Goal: Task Accomplishment & Management: Use online tool/utility

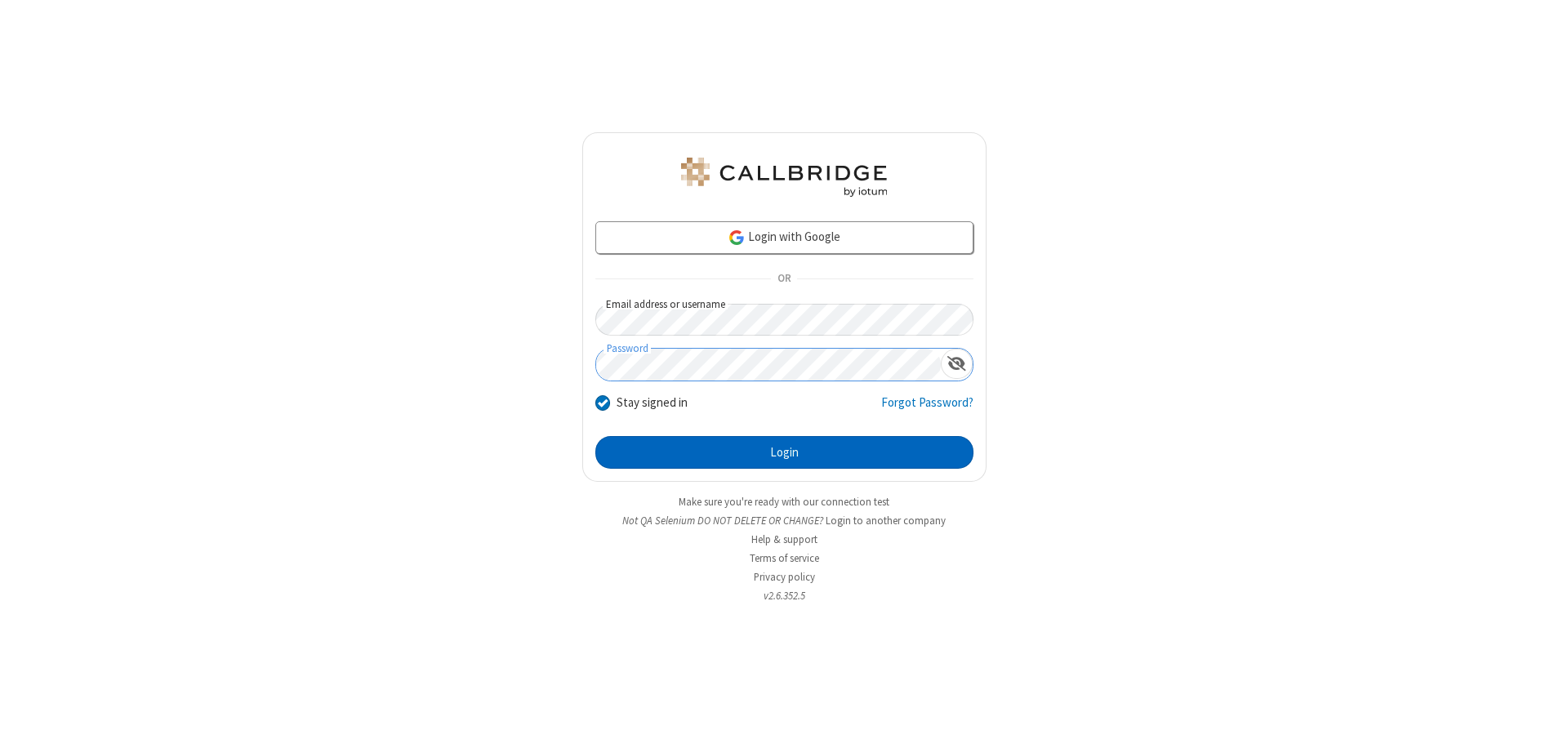
click at [784, 453] on button "Login" at bounding box center [784, 453] width 378 height 33
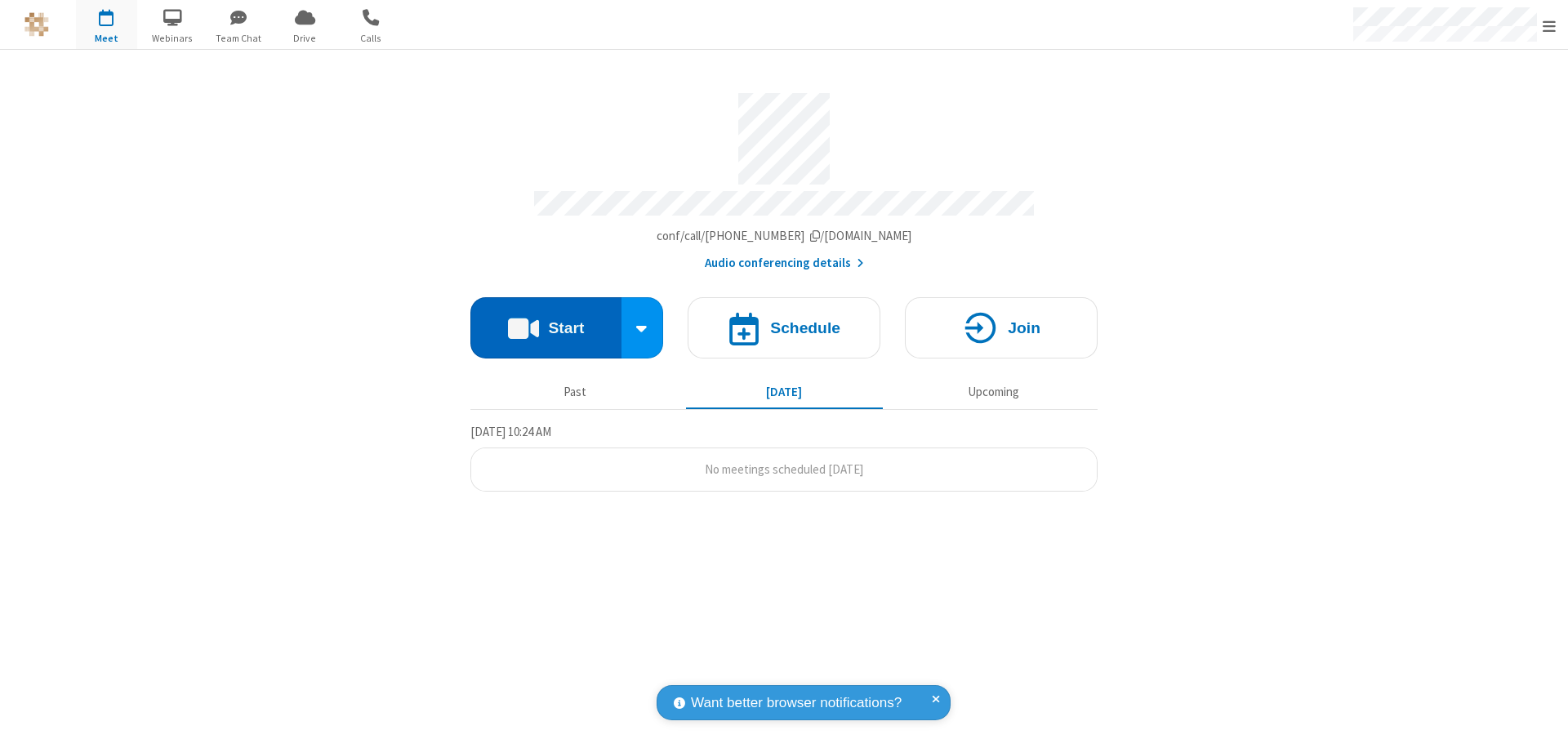
click at [546, 320] on button "Start" at bounding box center [546, 327] width 151 height 61
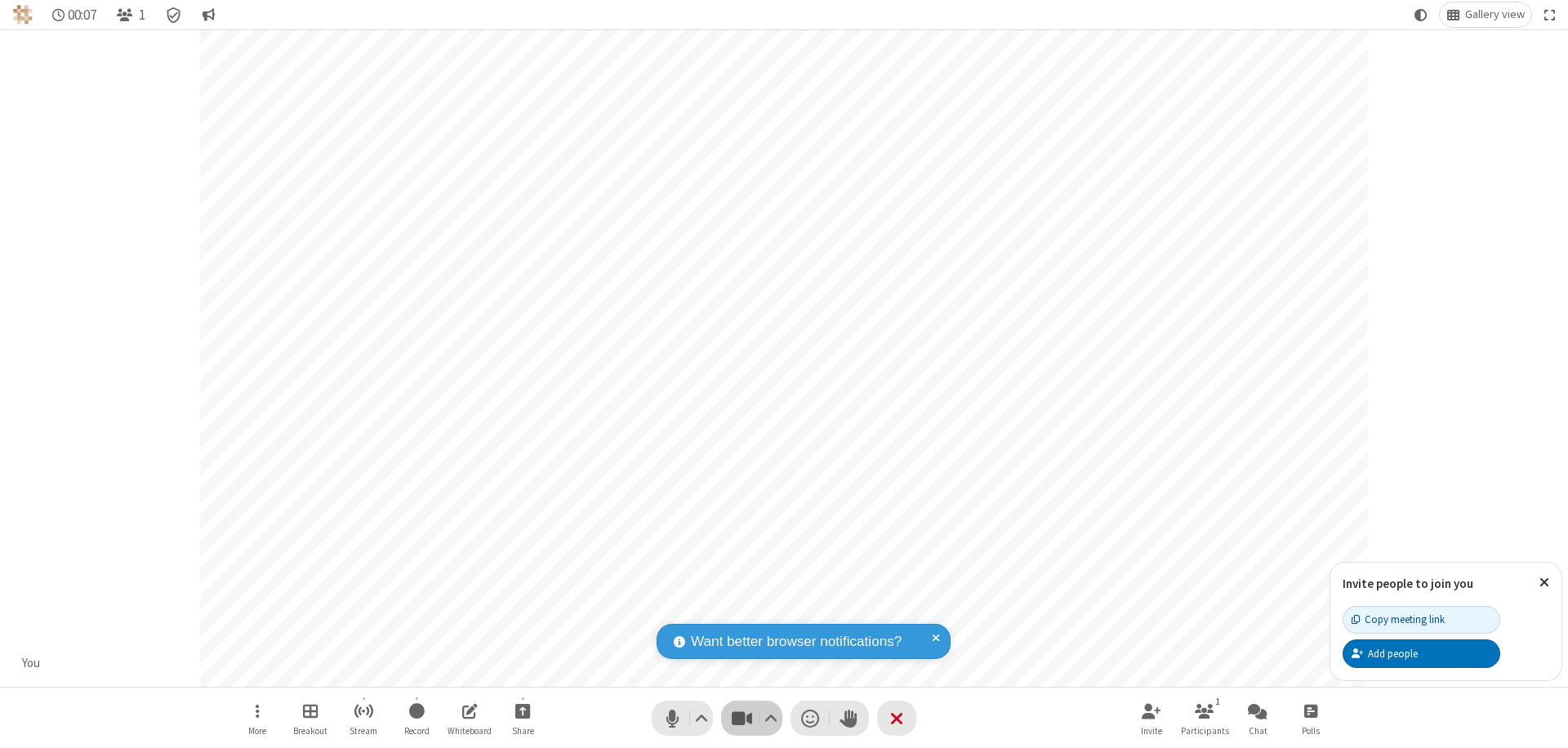
click at [741, 717] on span "Stop video (⌘+Shift+V)" at bounding box center [741, 718] width 25 height 24
click at [741, 717] on span "Start video (⌘+Shift+V)" at bounding box center [741, 718] width 25 height 24
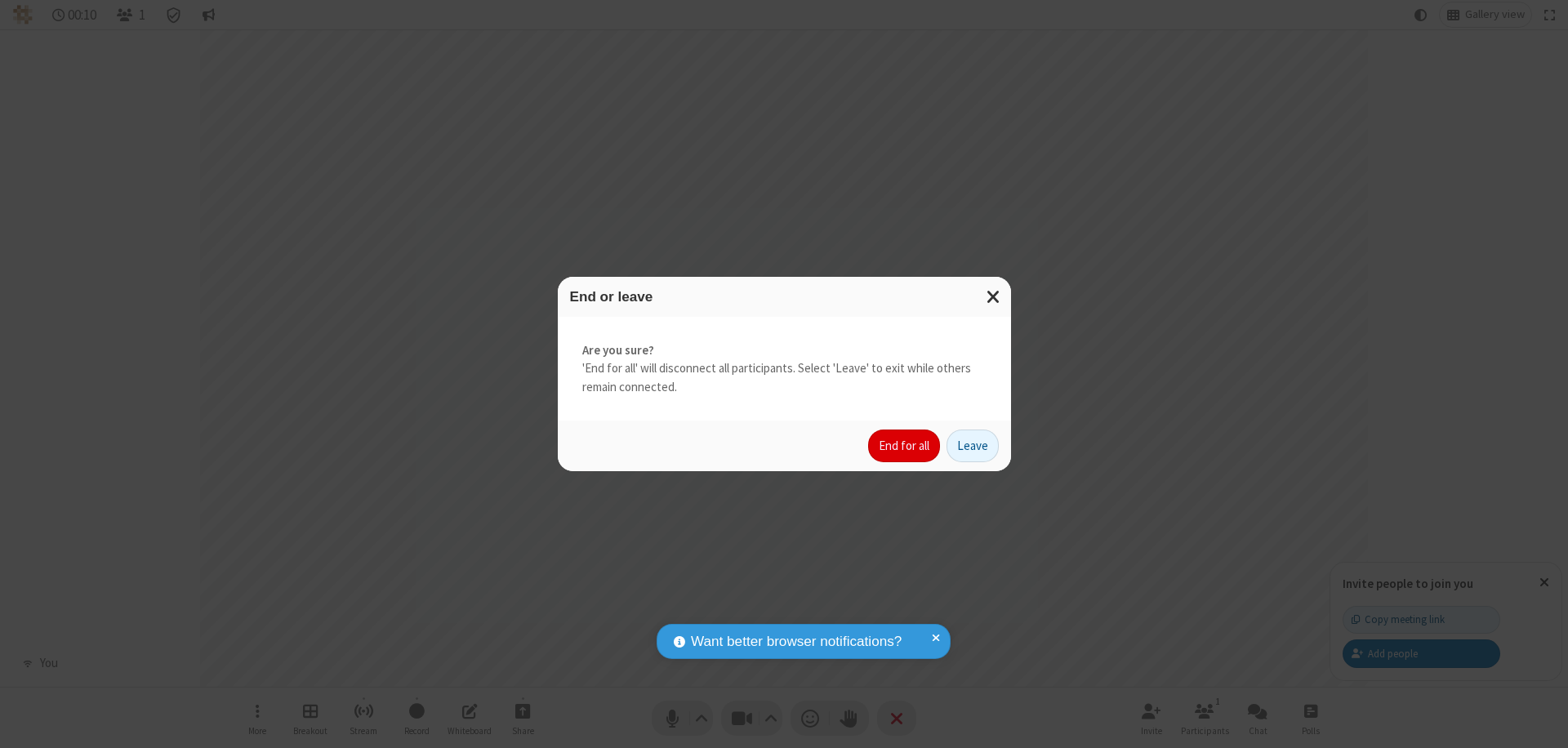
click at [905, 446] on button "End for all" at bounding box center [904, 446] width 72 height 33
